Goal: Transaction & Acquisition: Purchase product/service

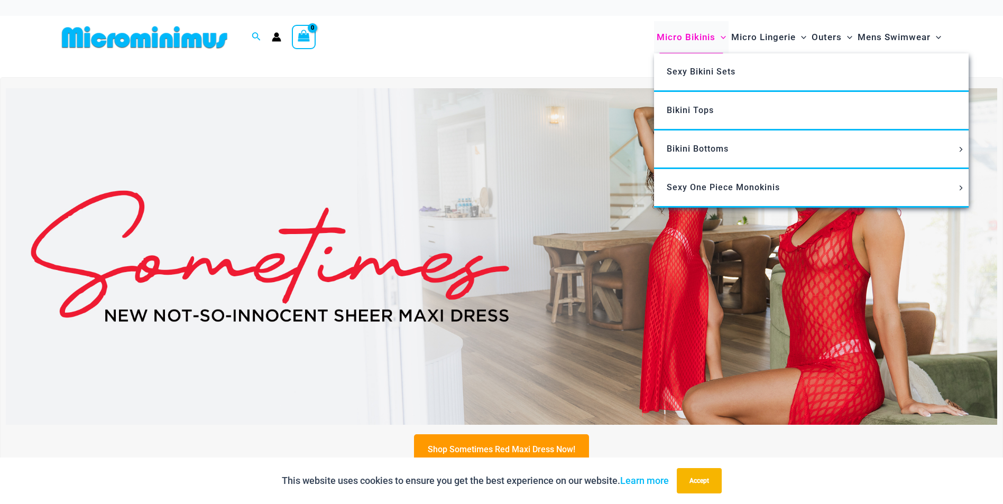
click at [691, 38] on span "Micro Bikinis" at bounding box center [686, 37] width 59 height 27
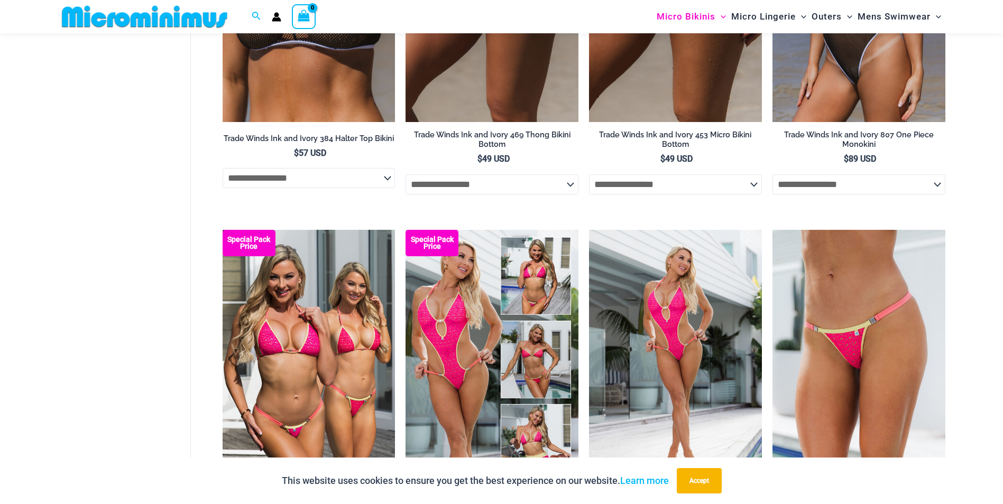
scroll to position [899, 0]
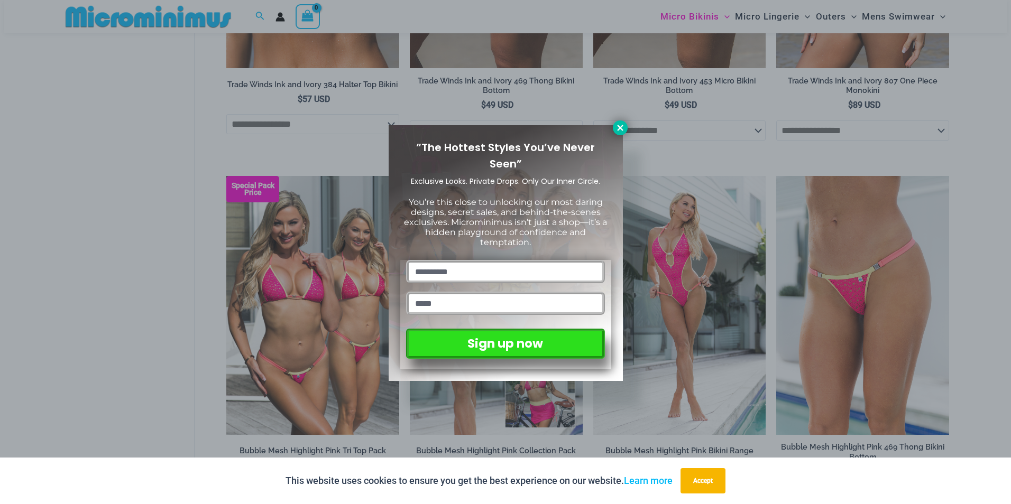
click at [620, 124] on icon at bounding box center [620, 128] width 10 height 10
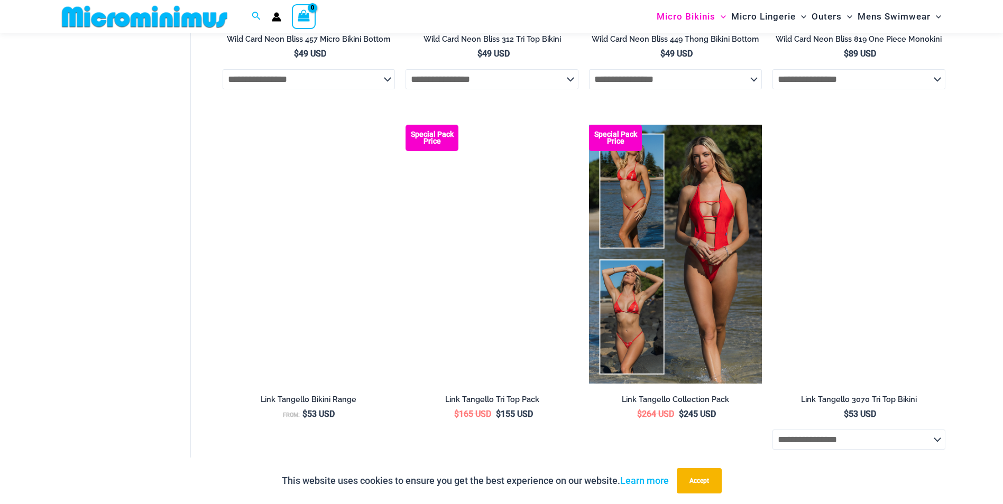
scroll to position [2432, 0]
